Goal: Information Seeking & Learning: Learn about a topic

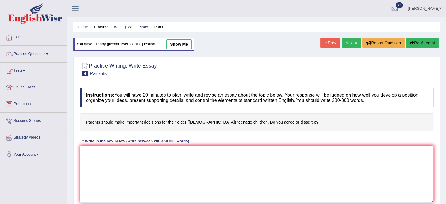
click at [182, 48] on link "show me" at bounding box center [179, 44] width 26 height 10
click at [182, 48] on div "Home Practice Writing: Write Essay Parents You have already given answer to thi…" at bounding box center [256, 146] width 379 height 293
type textarea "The increaing influence of decisions for teenager on our lives had ignited nume…"
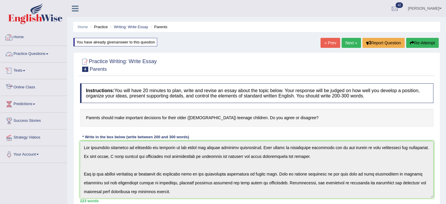
click at [15, 38] on link "Home" at bounding box center [33, 36] width 67 height 15
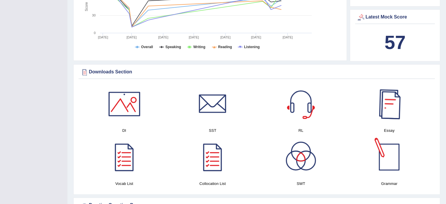
click at [393, 101] on div at bounding box center [389, 103] width 41 height 41
